Goal: Information Seeking & Learning: Find specific fact

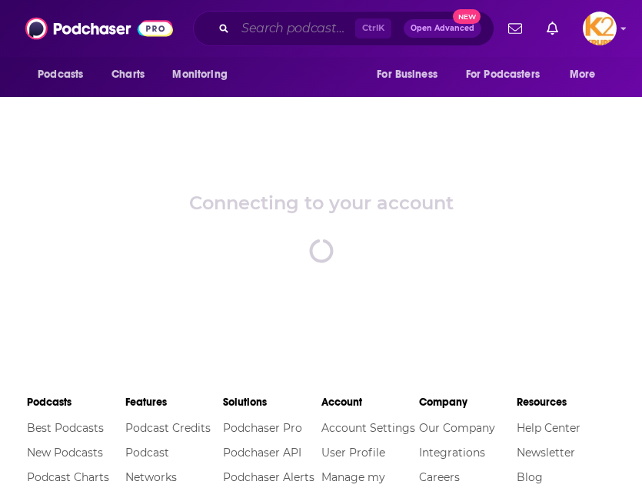
click at [328, 27] on input "Search podcasts, credits, & more..." at bounding box center [295, 28] width 120 height 25
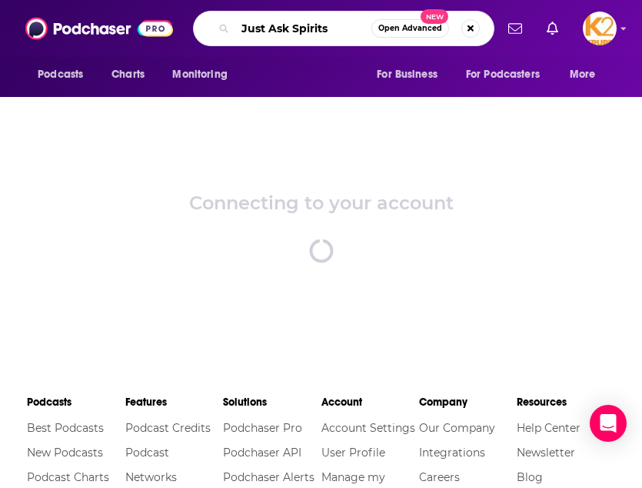
type input "Just Ask Spirits"
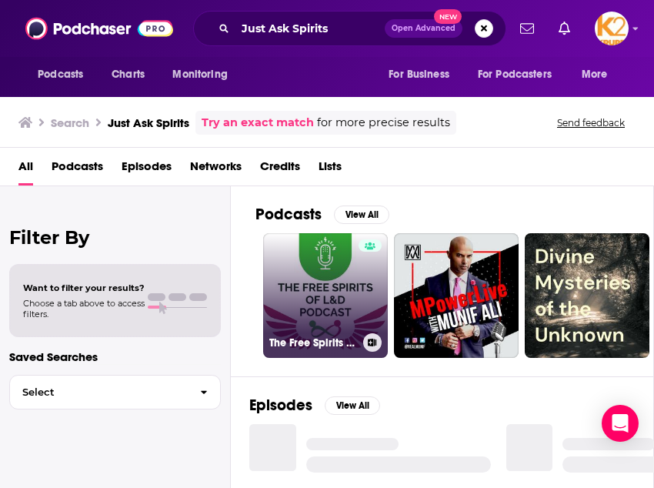
click at [339, 288] on link "The Free Spirits of L+D" at bounding box center [325, 295] width 125 height 125
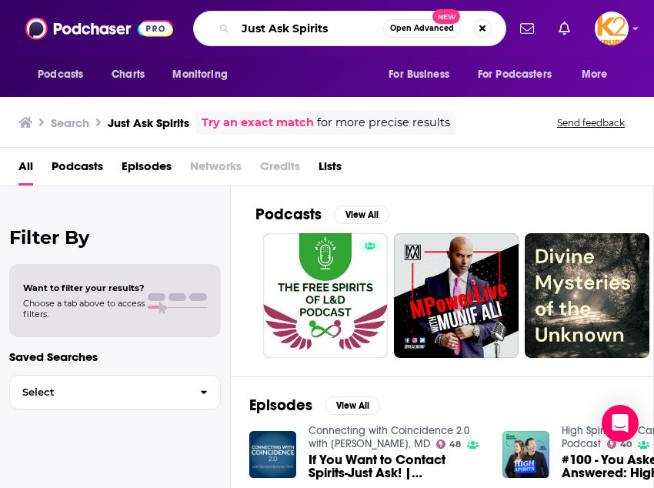
click at [352, 35] on input "Just Ask Spirits" at bounding box center [309, 28] width 148 height 25
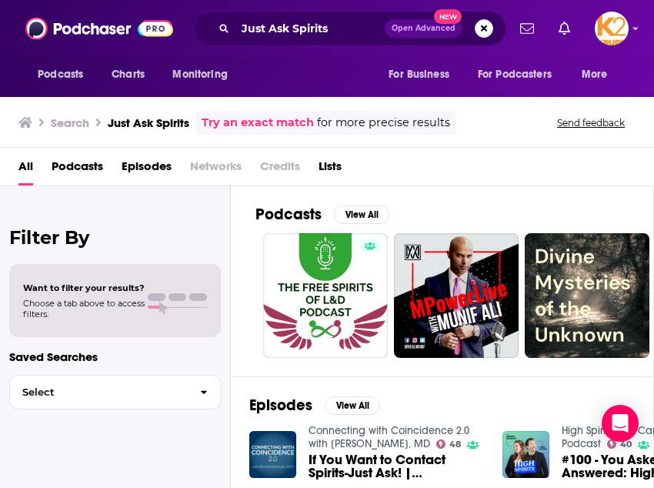
click at [86, 165] on span "Podcasts" at bounding box center [78, 170] width 52 height 32
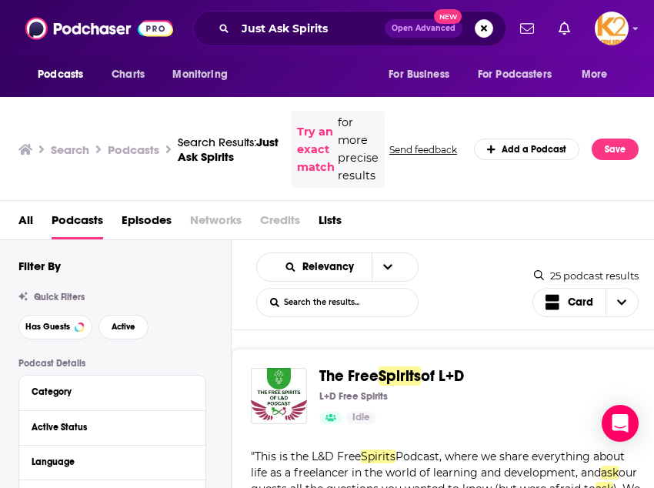
click at [336, 47] on div "Podcasts Charts Monitoring Just Ask Spirits Open Advanced New For Business For …" at bounding box center [327, 28] width 654 height 57
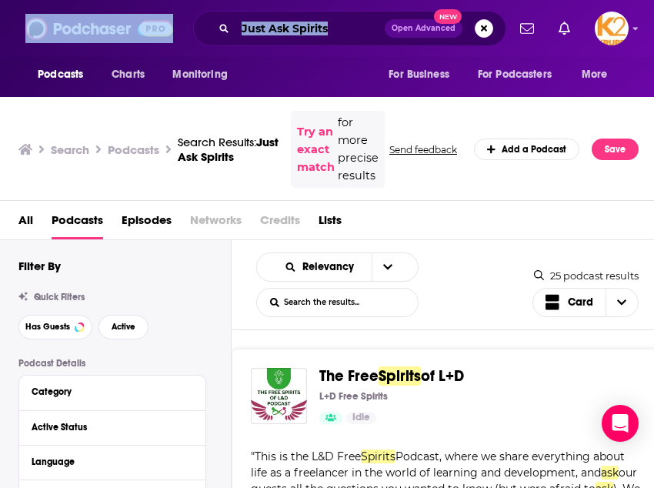
drag, startPoint x: 337, startPoint y: 42, endPoint x: 61, endPoint y: 46, distance: 276.2
click at [61, 46] on div "Podcasts Charts Monitoring Just Ask Spirits Open Advanced New For Business For …" at bounding box center [327, 28] width 654 height 57
drag, startPoint x: 61, startPoint y: 46, endPoint x: 308, endPoint y: 55, distance: 247.1
click at [308, 55] on div "Podcasts Charts Monitoring Just Ask Spirits Open Advanced New For Business For …" at bounding box center [327, 28] width 654 height 57
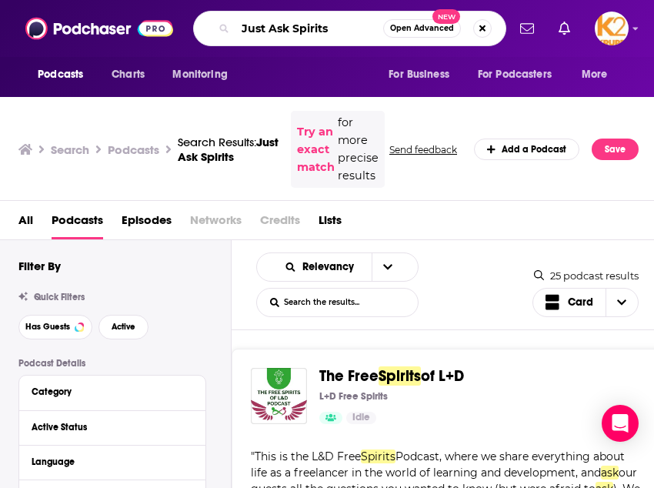
drag, startPoint x: 339, startPoint y: 28, endPoint x: 177, endPoint y: 5, distance: 163.1
click at [177, 5] on div "Podcasts Charts Monitoring Just Ask Spirits Open Advanced New For Business For …" at bounding box center [327, 28] width 654 height 57
type input "Just Ask Spirits Podcast"
